Goal: Information Seeking & Learning: Learn about a topic

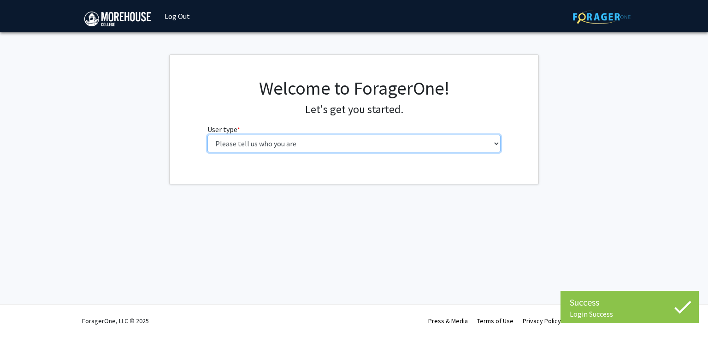
click at [276, 147] on select "Please tell us who you are Undergraduate Student Master's Student Doctoral Cand…" at bounding box center [354, 144] width 294 height 18
select select "1: undergrad"
click at [207, 135] on select "Please tell us who you are Undergraduate Student Master's Student Doctoral Cand…" at bounding box center [354, 144] width 294 height 18
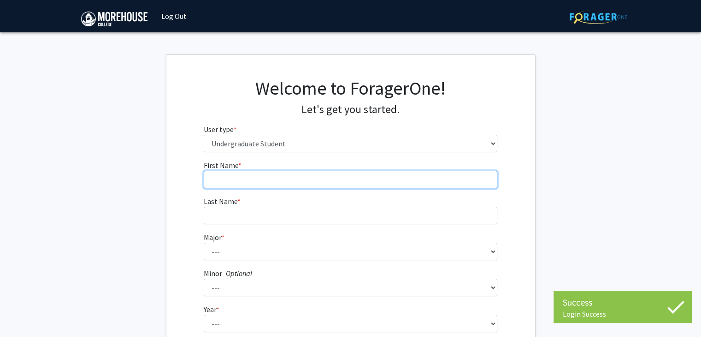
click at [277, 185] on input "First Name * required" at bounding box center [351, 180] width 294 height 18
type input "Jalen"
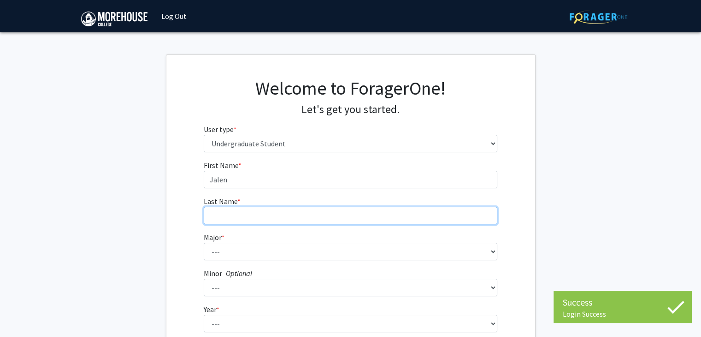
type input "[PERSON_NAME]"
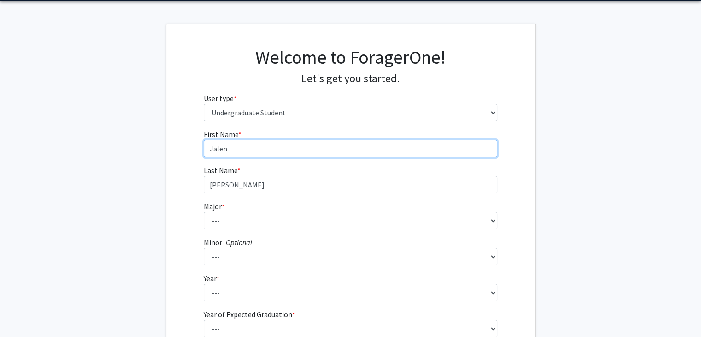
scroll to position [31, 0]
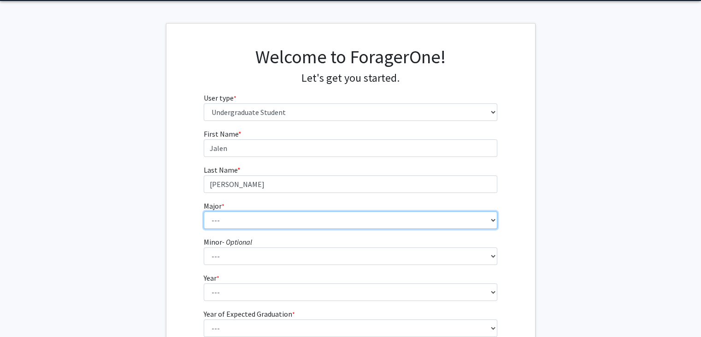
click at [259, 217] on select "--- Africana Studies Applied Physics Art History Art Studies Biology Business A…" at bounding box center [351, 220] width 294 height 18
select select "5: 2095"
click at [204, 211] on select "--- Africana Studies Applied Physics Art History Art Studies Biology Business A…" at bounding box center [351, 220] width 294 height 18
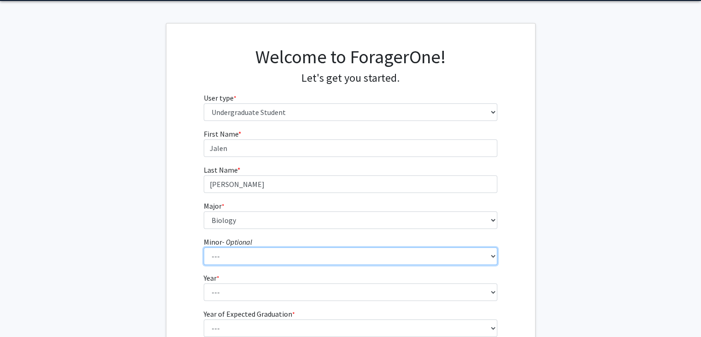
click at [235, 255] on select "--- Accounting Africana Studies Art Art History Biology Business Administration…" at bounding box center [351, 256] width 294 height 18
select select "23: 1657"
click at [204, 247] on select "--- Accounting Africana Studies Art Art History Biology Business Administration…" at bounding box center [351, 256] width 294 height 18
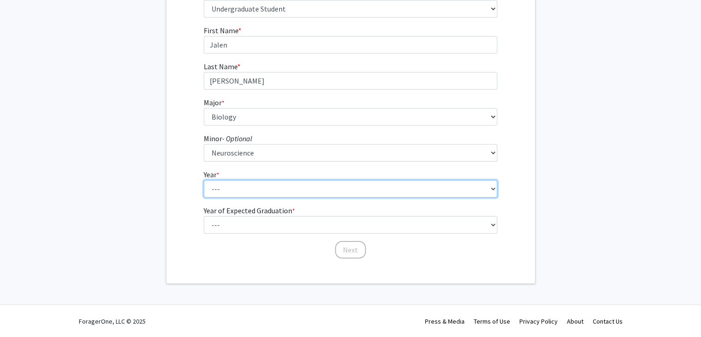
click at [246, 196] on select "--- First-year Sophomore Junior Senior Postbaccalaureate Certificate" at bounding box center [351, 189] width 294 height 18
select select "2: sophomore"
click at [204, 180] on select "--- First-year Sophomore Junior Senior Postbaccalaureate Certificate" at bounding box center [351, 189] width 294 height 18
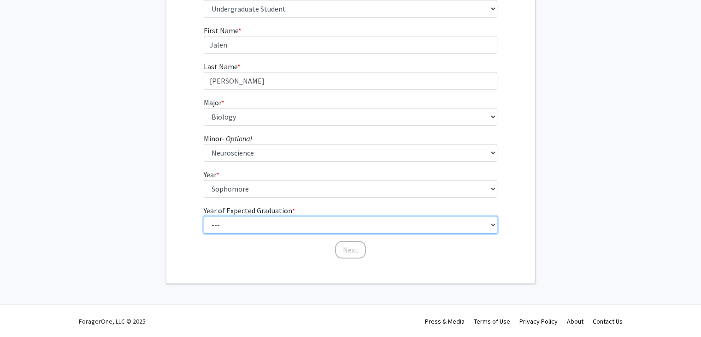
click at [271, 220] on select "--- 2025 2026 2027 2028 2029 2030 2031 2032 2033 2034" at bounding box center [351, 225] width 294 height 18
select select "4: 2028"
click at [204, 216] on select "--- 2025 2026 2027 2028 2029 2030 2031 2032 2033 2034" at bounding box center [351, 225] width 294 height 18
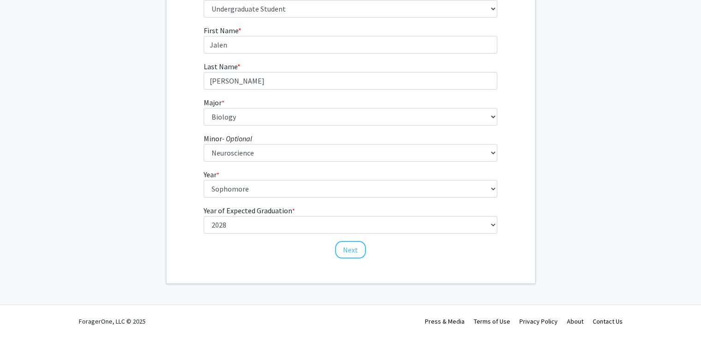
click at [0, 285] on div "Skip navigation Log Out Complete your profile × To continue, you need to make s…" at bounding box center [350, 101] width 701 height 472
click at [356, 253] on button "Next" at bounding box center [350, 250] width 31 height 18
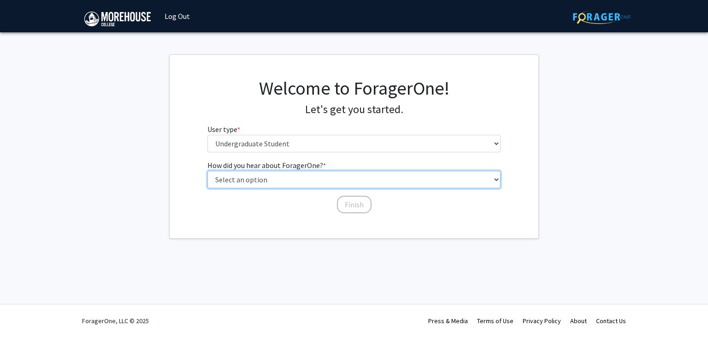
click at [282, 185] on select "Select an option Peer/student recommendation Faculty/staff recommendation Unive…" at bounding box center [354, 180] width 294 height 18
select select "2: faculty_recommendation"
click at [207, 171] on select "Select an option Peer/student recommendation Faculty/staff recommendation Unive…" at bounding box center [354, 180] width 294 height 18
click at [312, 185] on select "Select an option Peer/student recommendation Faculty/staff recommendation Unive…" at bounding box center [354, 180] width 294 height 18
click at [207, 171] on select "Select an option Peer/student recommendation Faculty/staff recommendation Unive…" at bounding box center [354, 180] width 294 height 18
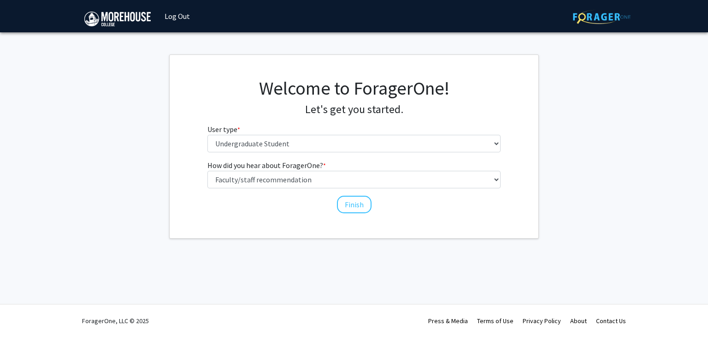
click at [262, 212] on div "How did you hear about ForagerOne? * required Select an option Peer/student rec…" at bounding box center [354, 186] width 307 height 54
click at [346, 204] on button "Finish" at bounding box center [354, 204] width 35 height 18
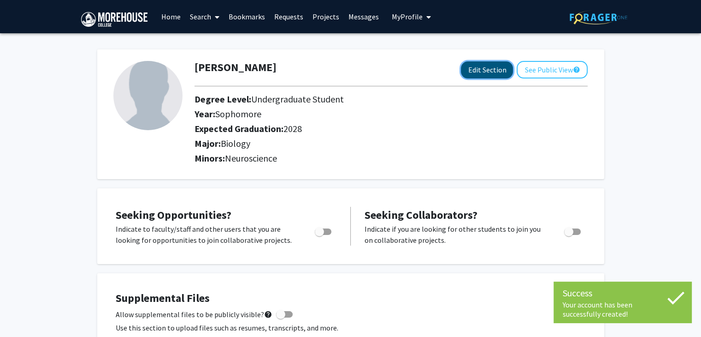
click at [485, 76] on button "Edit Section" at bounding box center [487, 69] width 52 height 17
select select "sophomore"
select select "2028"
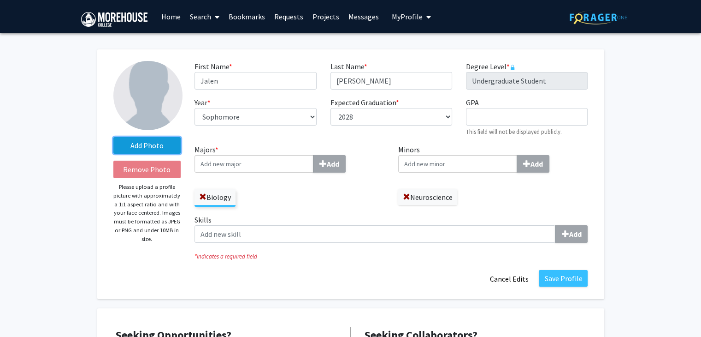
click at [136, 150] on label "Add Photo" at bounding box center [147, 145] width 68 height 17
click at [0, 0] on input "Add Photo" at bounding box center [0, 0] width 0 height 0
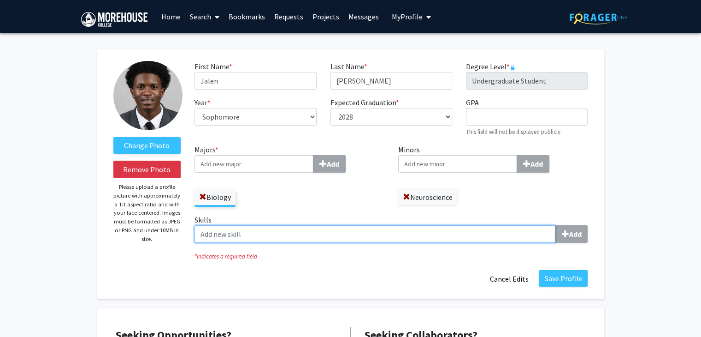
click at [349, 229] on input "Skills Add" at bounding box center [375, 234] width 361 height 18
type input "t"
type input "c"
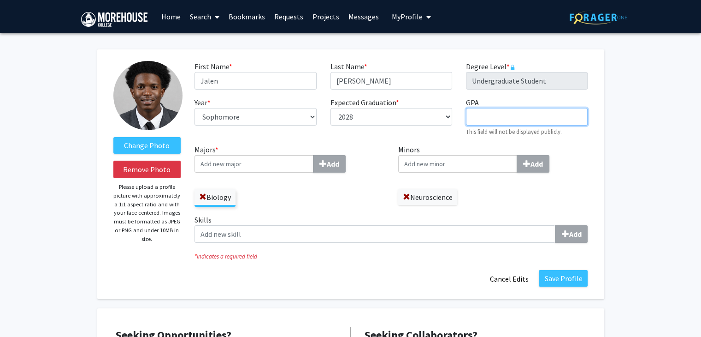
click at [504, 112] on input "GPA required" at bounding box center [527, 117] width 122 height 18
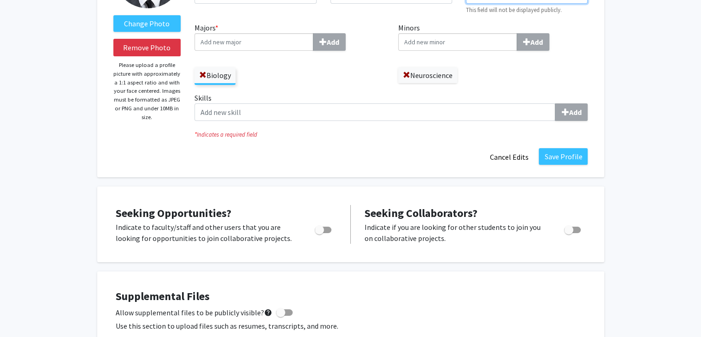
scroll to position [116, 0]
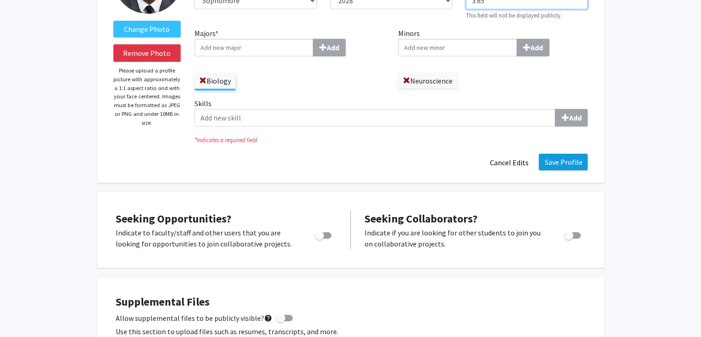
type input "3.65"
click at [545, 155] on button "Save Profile" at bounding box center [563, 162] width 49 height 17
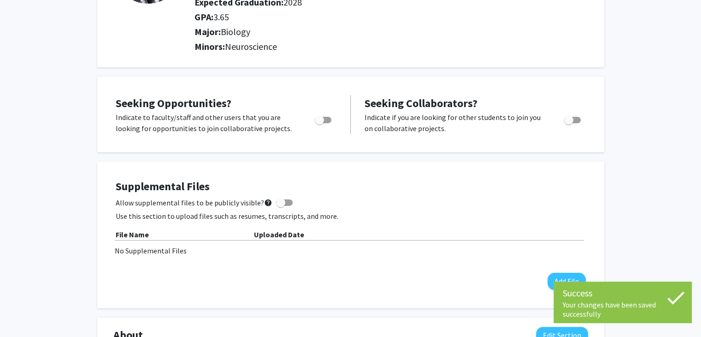
scroll to position [127, 0]
click at [316, 123] on label "Toggle" at bounding box center [321, 118] width 20 height 11
click at [319, 123] on input "Are you actively seeking opportunities?" at bounding box center [319, 122] width 0 height 0
checkbox input "true"
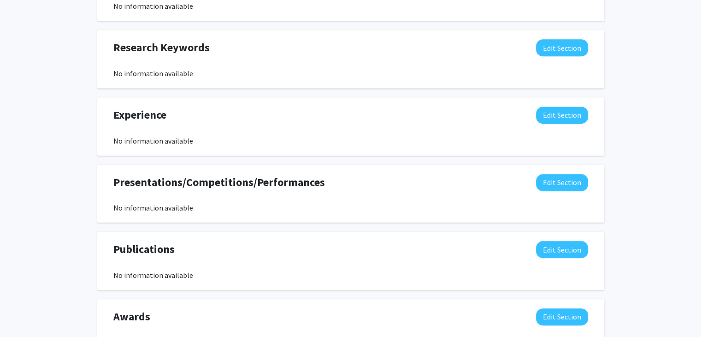
scroll to position [481, 0]
drag, startPoint x: 571, startPoint y: 53, endPoint x: 338, endPoint y: 59, distance: 233.4
click at [338, 59] on div "Research Keywords Edit Section No information available" at bounding box center [350, 59] width 489 height 40
click at [549, 47] on button "Edit Section" at bounding box center [562, 47] width 52 height 17
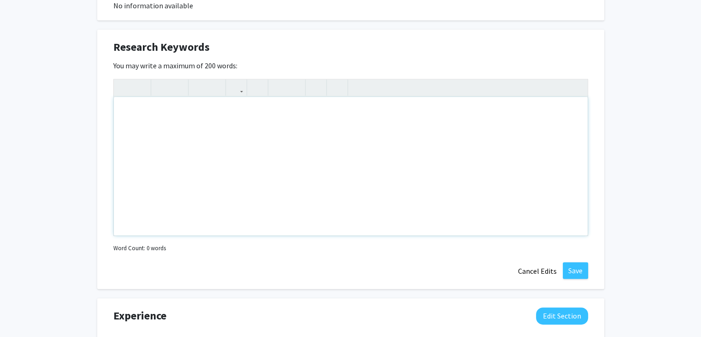
click at [238, 138] on div "Note to users with screen readers: Please deactivate our accessibility plugin f…" at bounding box center [351, 166] width 474 height 138
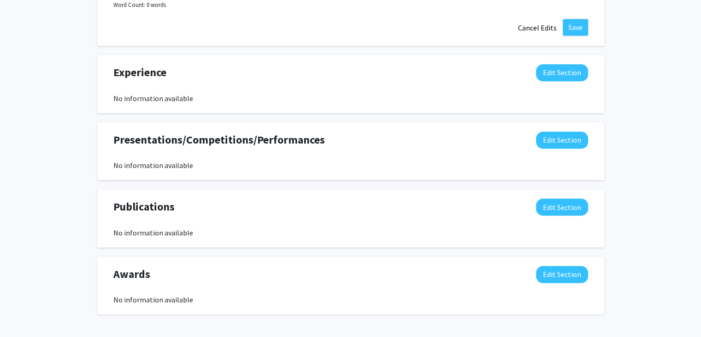
scroll to position [758, 0]
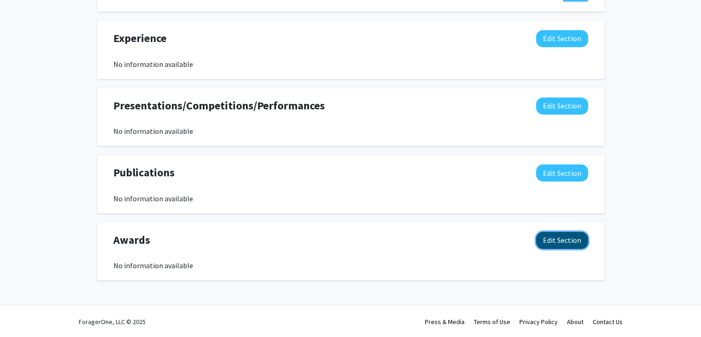
click at [542, 234] on button "Edit Section" at bounding box center [562, 239] width 52 height 17
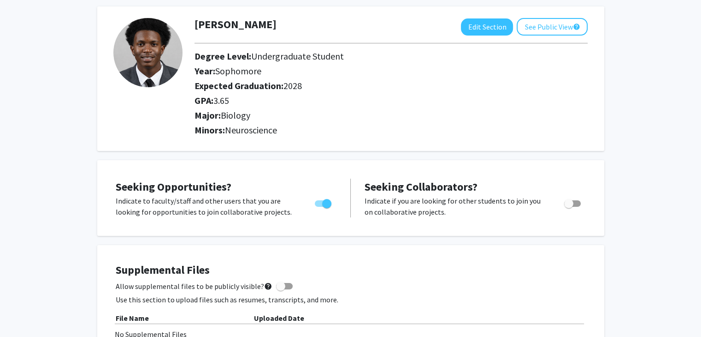
scroll to position [0, 0]
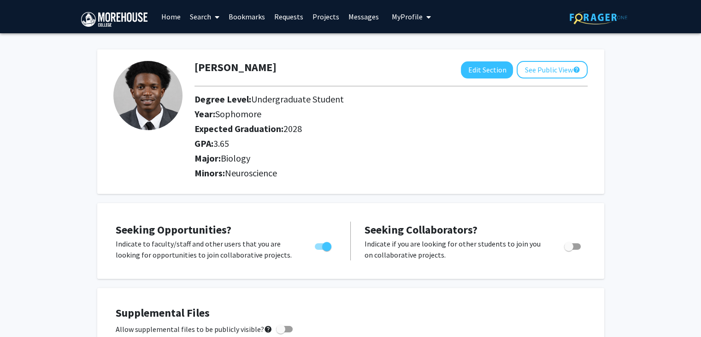
click at [197, 16] on link "Search" at bounding box center [204, 16] width 39 height 32
click at [211, 40] on span "Faculty/Staff" at bounding box center [219, 42] width 68 height 18
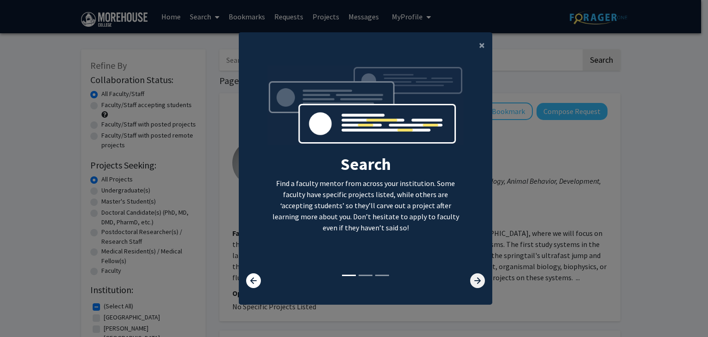
click at [476, 281] on icon at bounding box center [477, 280] width 15 height 15
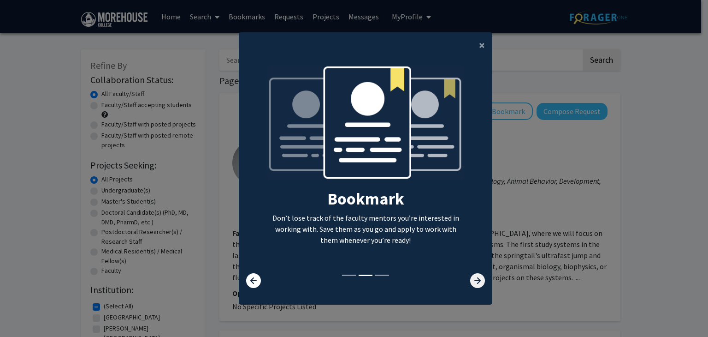
click at [478, 281] on icon at bounding box center [477, 280] width 15 height 15
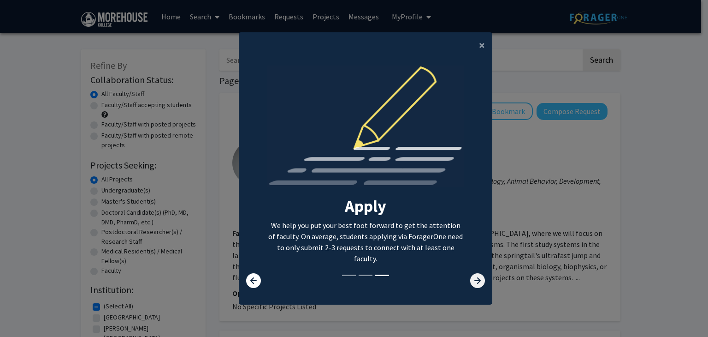
click at [476, 280] on icon at bounding box center [477, 280] width 15 height 15
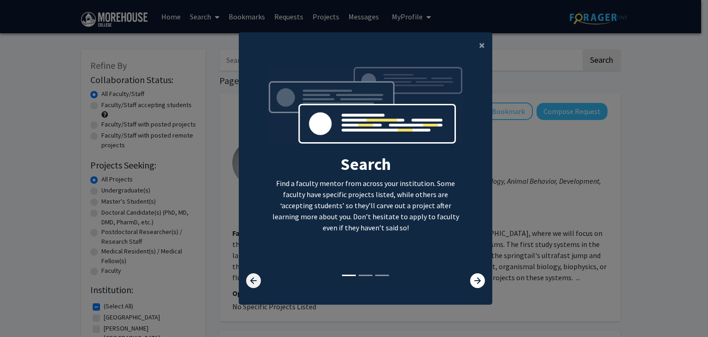
click at [246, 277] on icon at bounding box center [253, 280] width 15 height 15
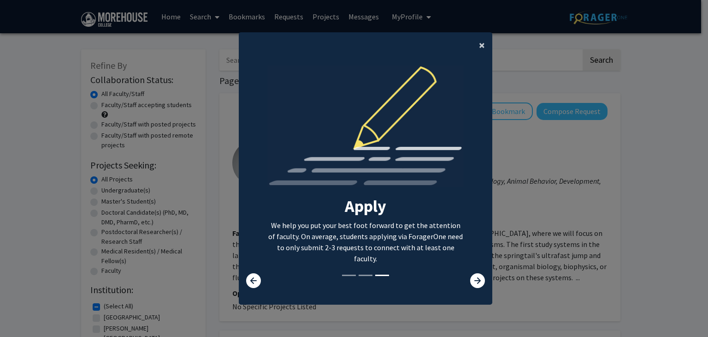
click at [479, 48] on span "×" at bounding box center [482, 45] width 6 height 14
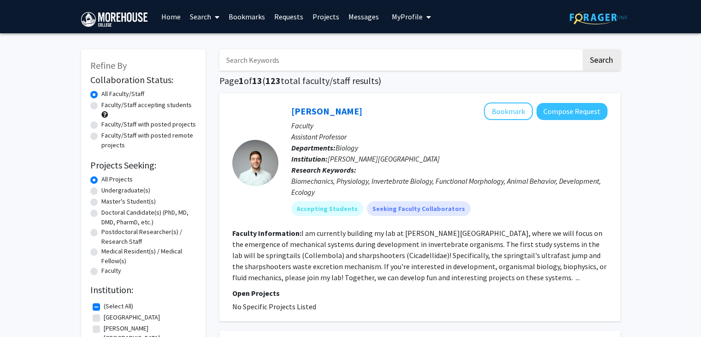
click at [305, 65] on input "Search Keywords" at bounding box center [400, 59] width 362 height 21
type input "neuroscience"
click at [583, 49] on button "Search" at bounding box center [602, 59] width 38 height 21
checkbox input "false"
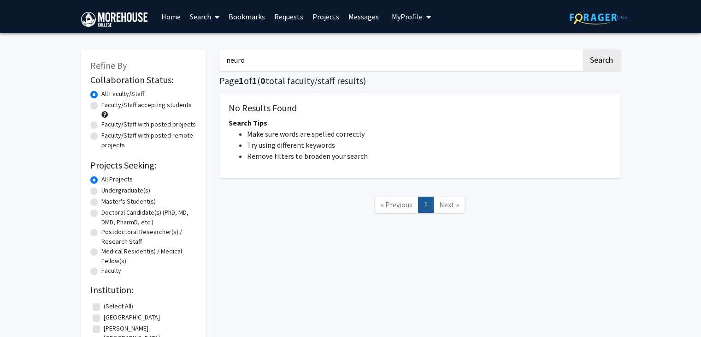
type input "neuro"
click at [583, 49] on button "Search" at bounding box center [602, 59] width 38 height 21
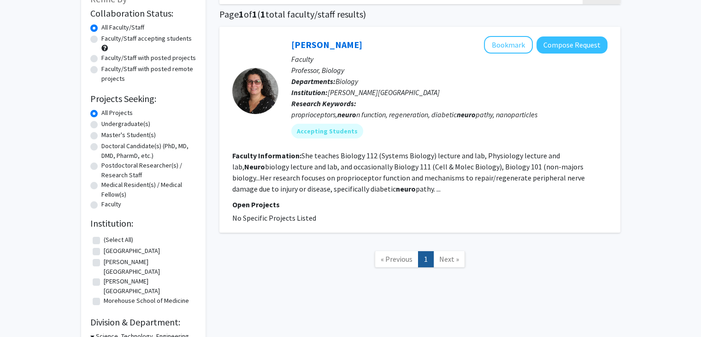
scroll to position [50, 0]
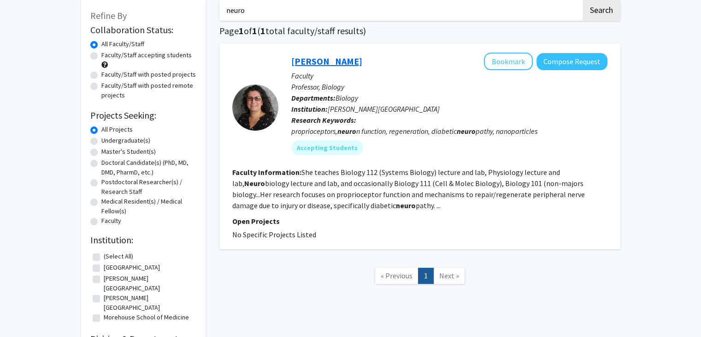
click at [321, 58] on link "[PERSON_NAME]" at bounding box center [326, 61] width 71 height 12
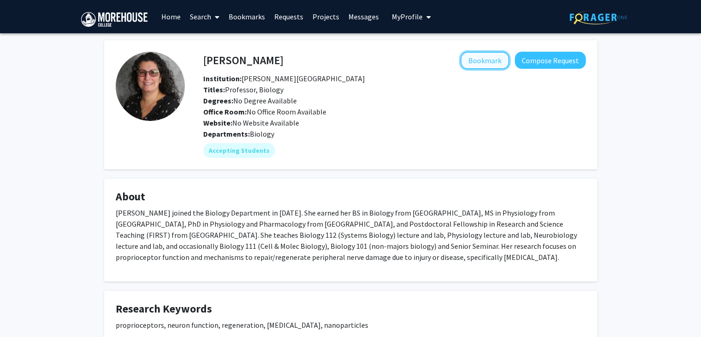
click at [484, 59] on button "Bookmark" at bounding box center [485, 61] width 49 height 18
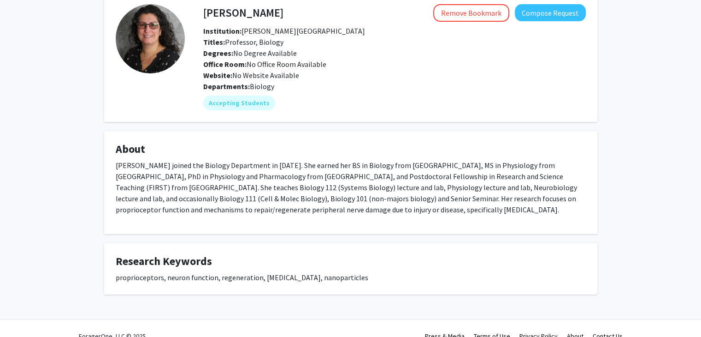
scroll to position [47, 0]
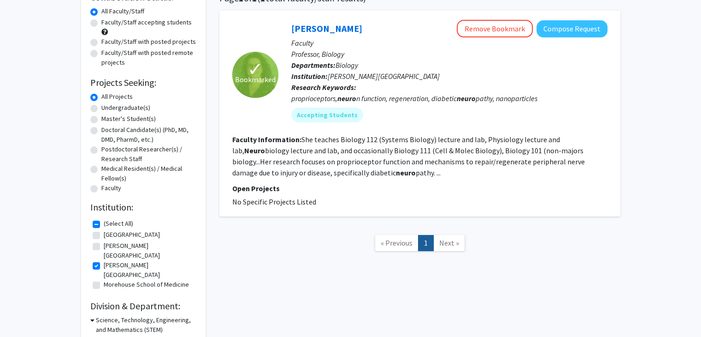
scroll to position [85, 0]
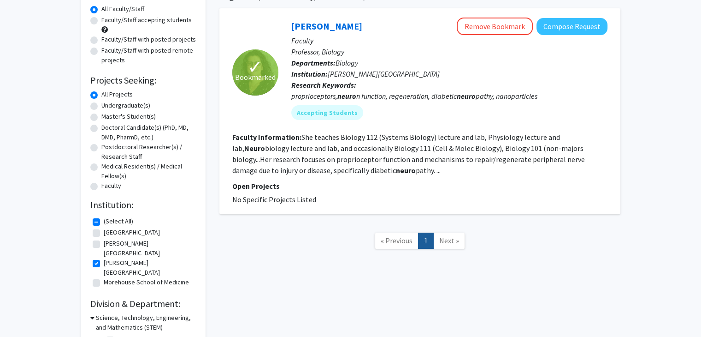
click at [104, 258] on label "[PERSON_NAME][GEOGRAPHIC_DATA]" at bounding box center [149, 267] width 90 height 19
click at [104, 258] on input "[PERSON_NAME][GEOGRAPHIC_DATA]" at bounding box center [107, 261] width 6 height 6
checkbox input "false"
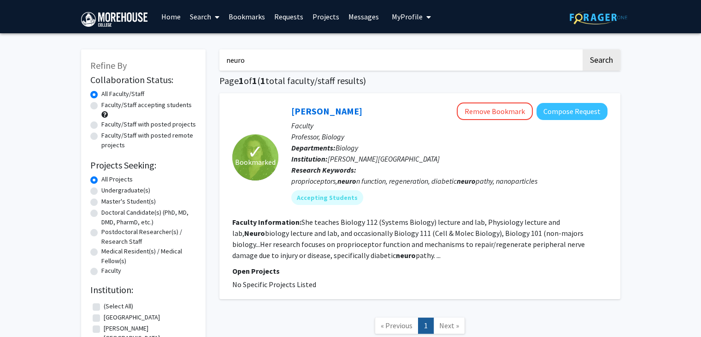
click at [206, 18] on link "Search" at bounding box center [204, 16] width 39 height 32
click at [175, 20] on link "Home" at bounding box center [171, 16] width 29 height 32
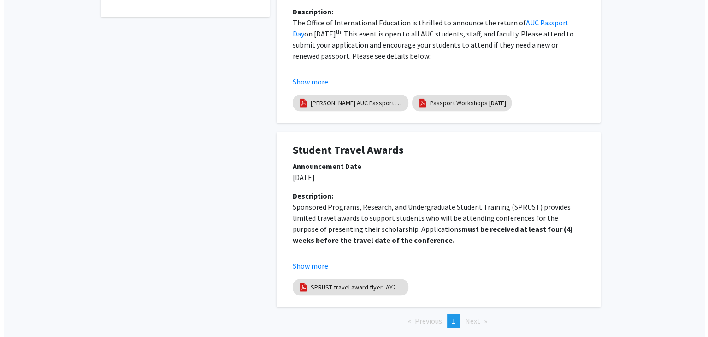
scroll to position [381, 0]
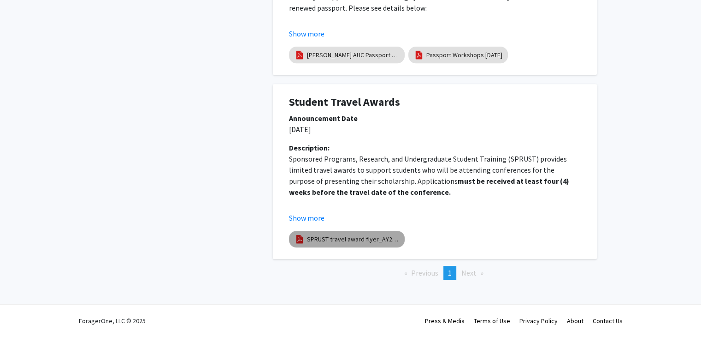
click at [362, 238] on link "SPRUST travel award flyer_AY24-25" at bounding box center [353, 239] width 92 height 10
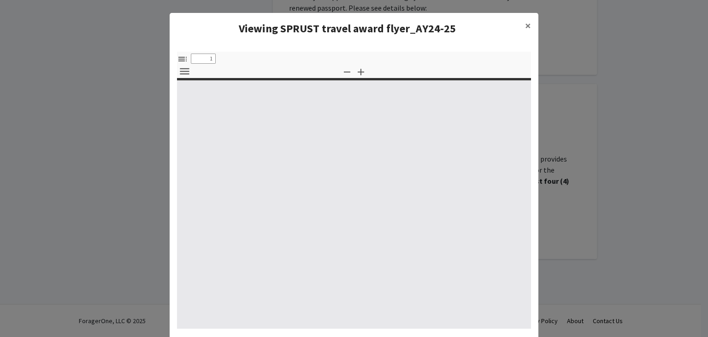
select select "custom"
type input "0"
select select "custom"
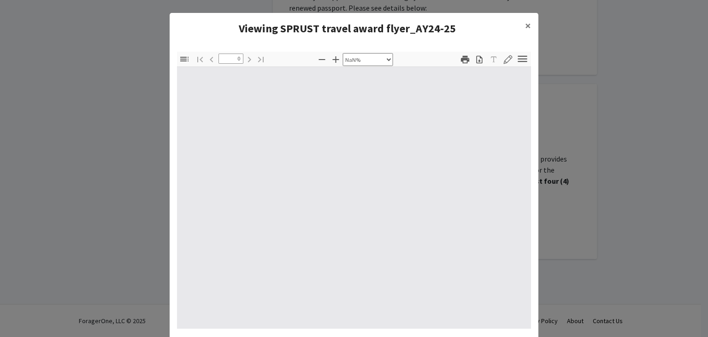
type input "1"
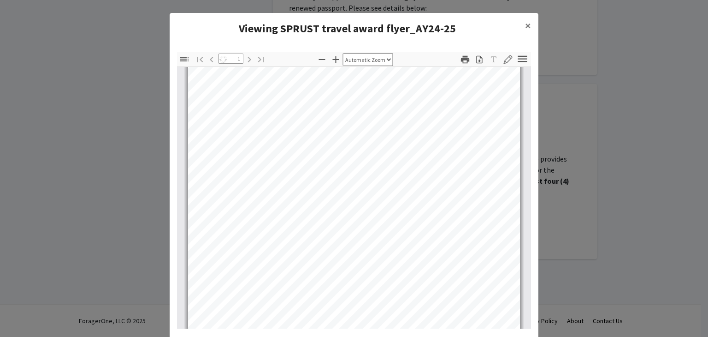
select select "auto"
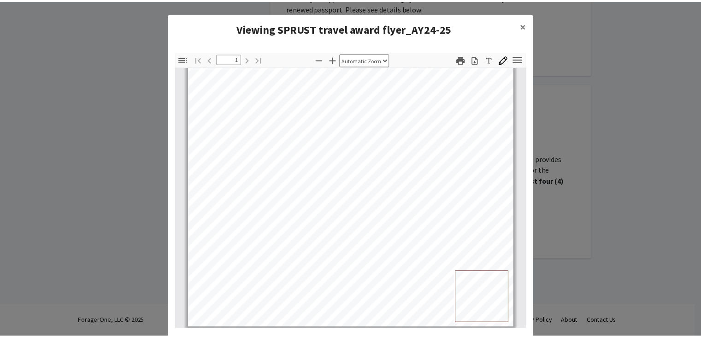
scroll to position [185, 0]
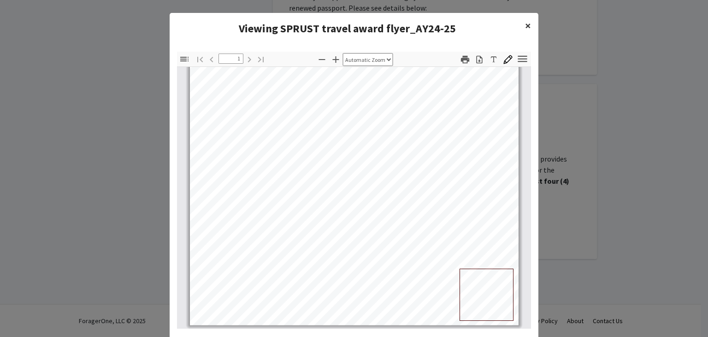
click at [525, 32] on span "×" at bounding box center [528, 25] width 6 height 14
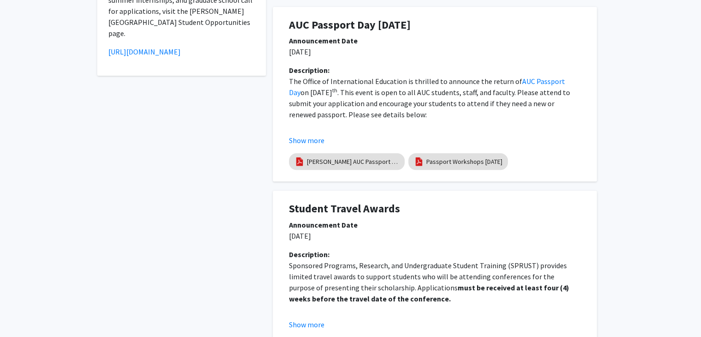
scroll to position [274, 0]
click at [295, 141] on button "Show more" at bounding box center [306, 140] width 35 height 11
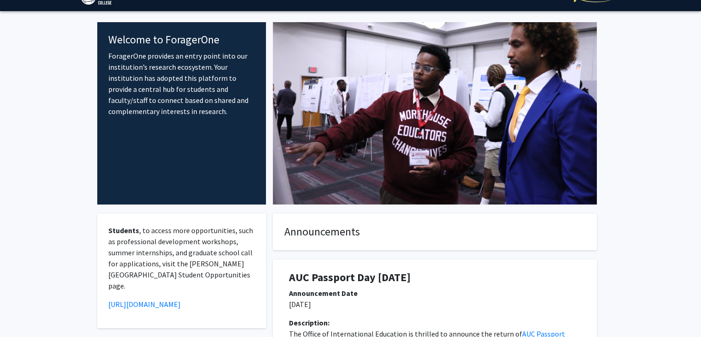
scroll to position [0, 0]
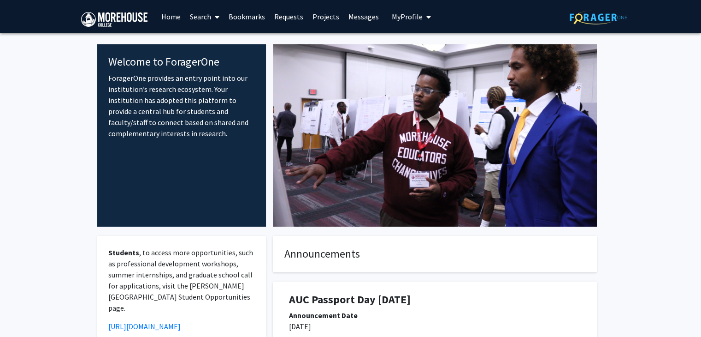
click at [201, 15] on link "Search" at bounding box center [204, 16] width 39 height 32
click at [214, 38] on span "Faculty/Staff" at bounding box center [219, 42] width 68 height 18
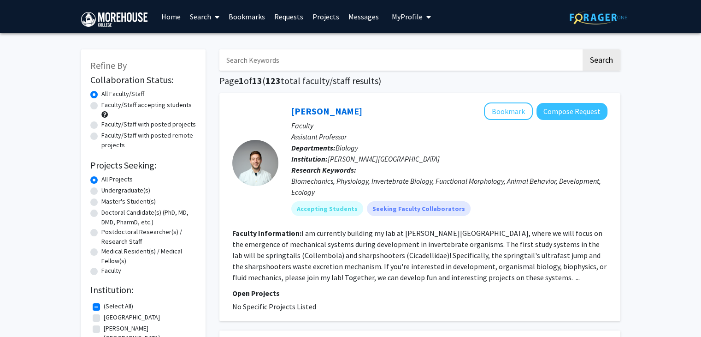
click at [153, 104] on label "Faculty/Staff accepting students" at bounding box center [146, 105] width 90 height 10
click at [107, 104] on input "Faculty/Staff accepting students" at bounding box center [104, 103] width 6 height 6
radio input "true"
click at [112, 93] on label "All Faculty/Staff" at bounding box center [122, 94] width 43 height 10
click at [107, 93] on input "All Faculty/Staff" at bounding box center [104, 92] width 6 height 6
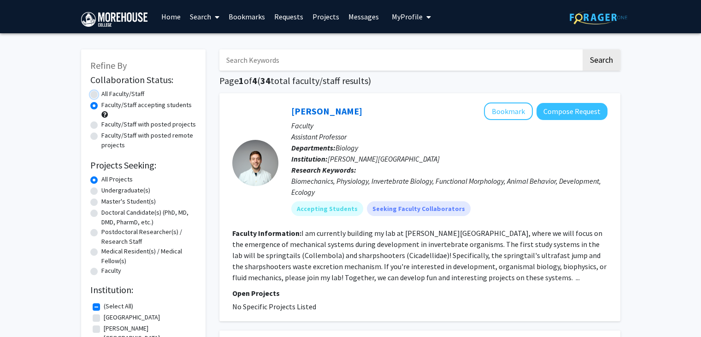
radio input "true"
click at [260, 64] on input "Search Keywords" at bounding box center [400, 59] width 362 height 21
click at [253, 106] on div at bounding box center [255, 162] width 46 height 120
click at [381, 66] on input "Search Keywords" at bounding box center [400, 59] width 362 height 21
type input "c"
